Goal: Transaction & Acquisition: Purchase product/service

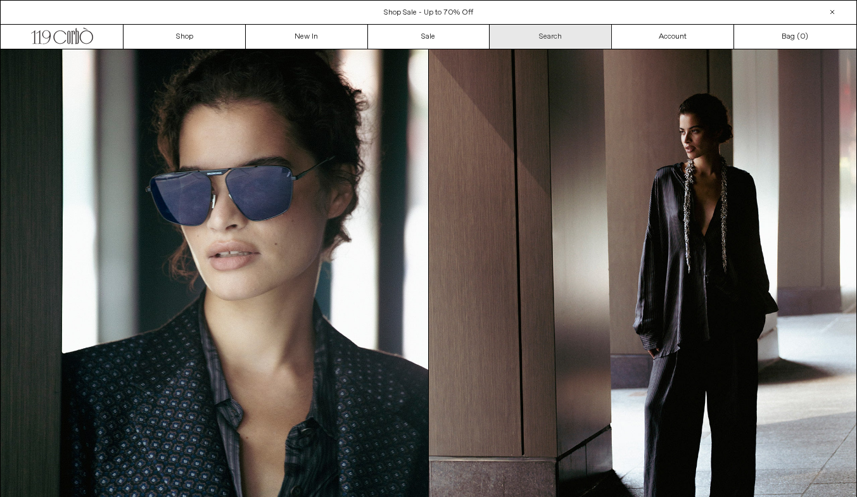
click at [527, 46] on link "Search" at bounding box center [550, 37] width 122 height 24
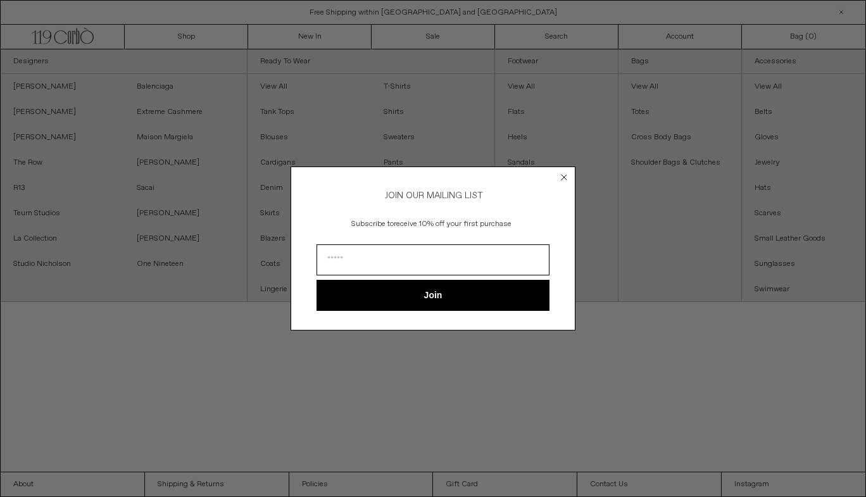
click at [563, 175] on icon "Close dialog" at bounding box center [564, 177] width 5 height 5
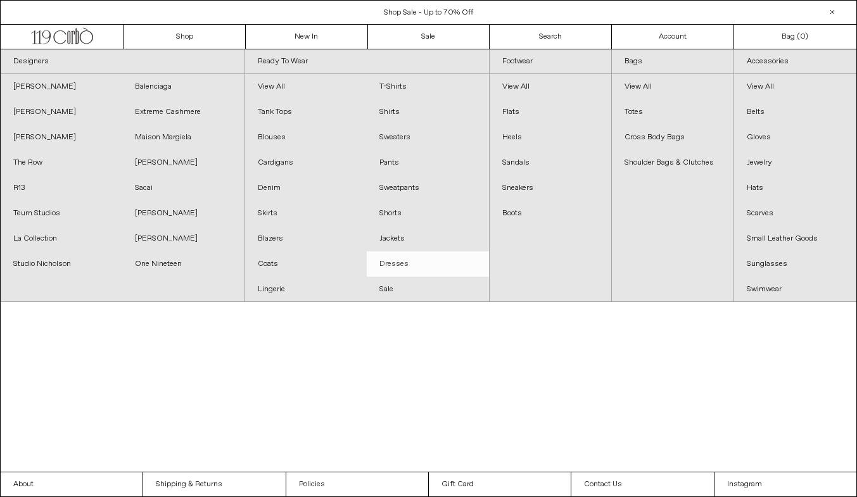
click at [389, 258] on link "Dresses" at bounding box center [428, 263] width 122 height 25
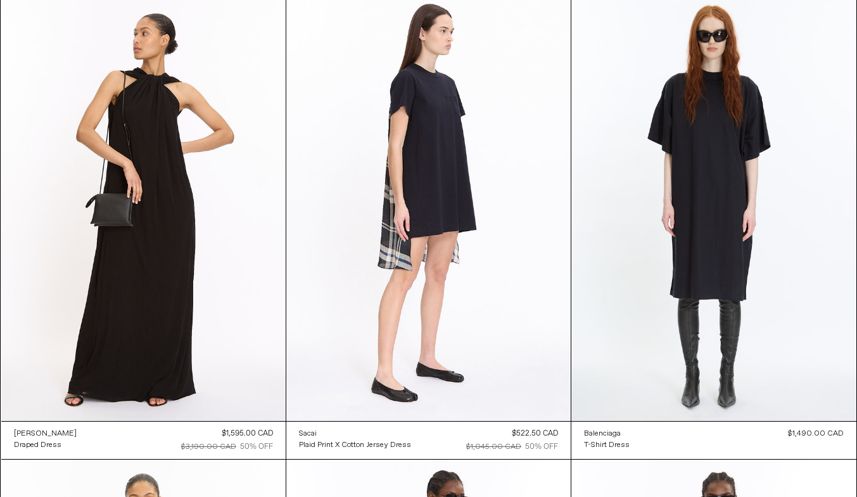
scroll to position [546, 0]
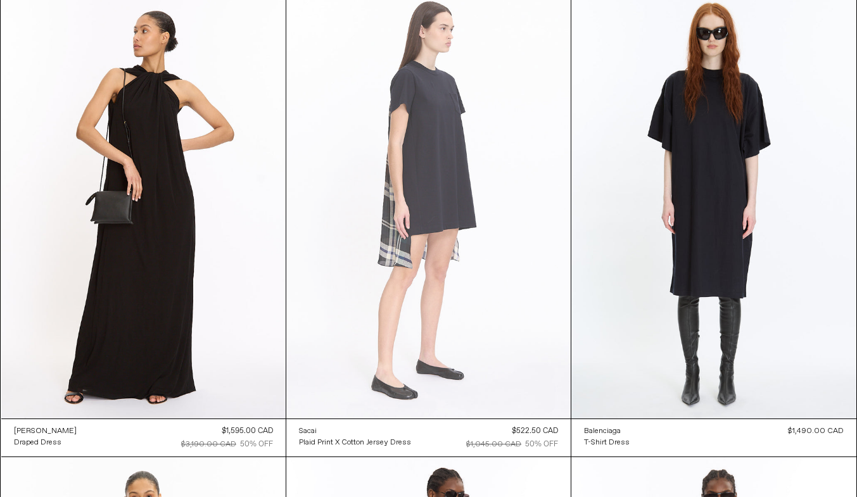
click at [445, 246] on at bounding box center [428, 205] width 284 height 427
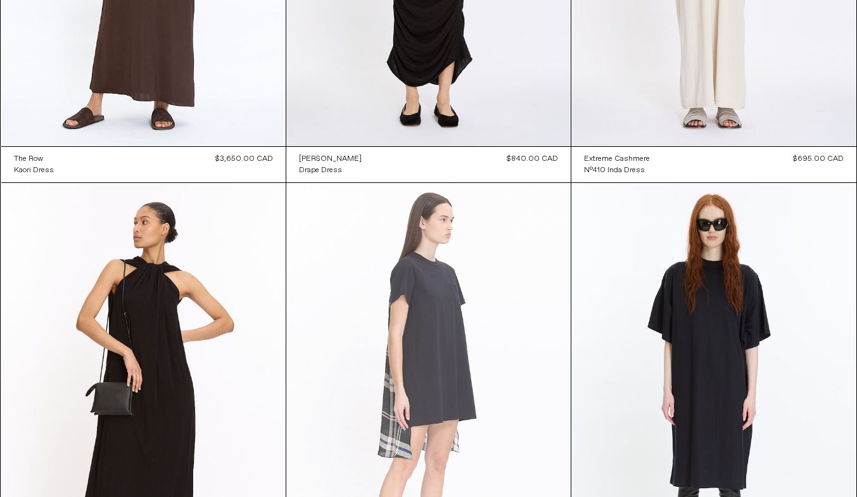
scroll to position [0, 0]
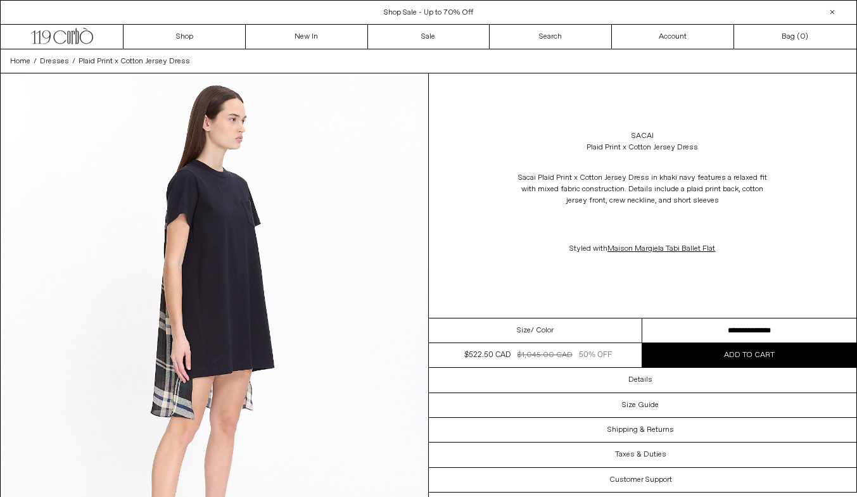
click at [744, 331] on select "**********" at bounding box center [749, 330] width 214 height 25
click at [823, 222] on div "Sacai Plaid Print x Cotton Jersey Dress in khaki navy features a relaxed fit wi…" at bounding box center [643, 214] width 428 height 108
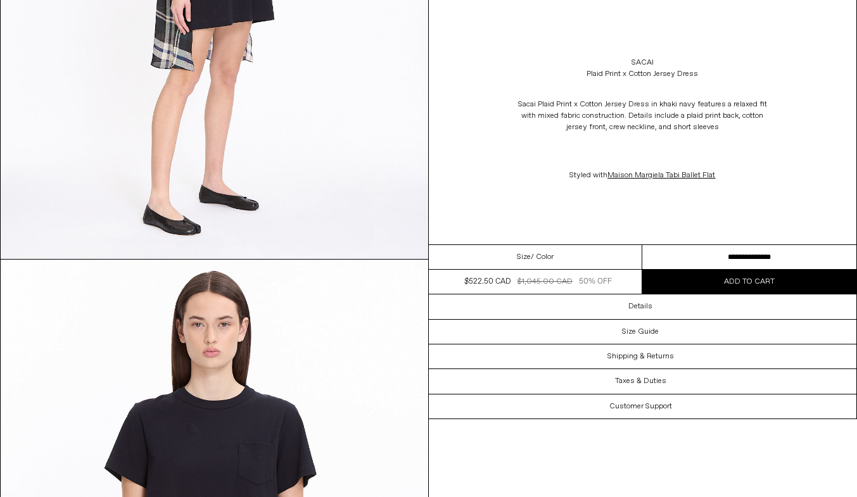
scroll to position [66, 0]
